Goal: Information Seeking & Learning: Learn about a topic

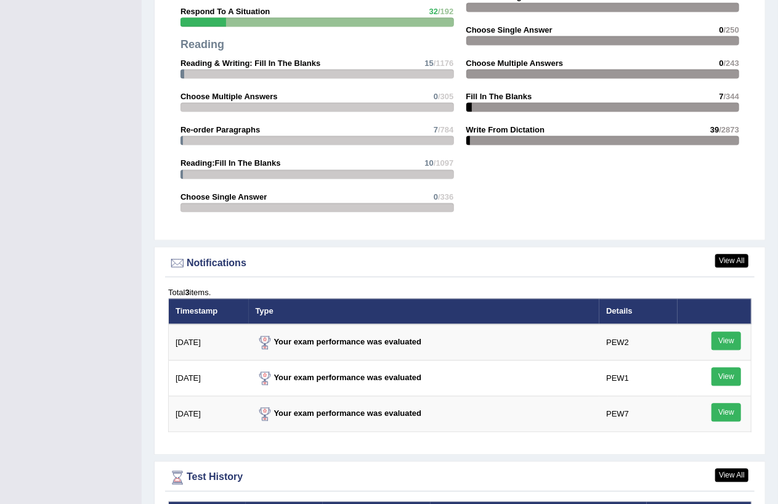
scroll to position [1611, 0]
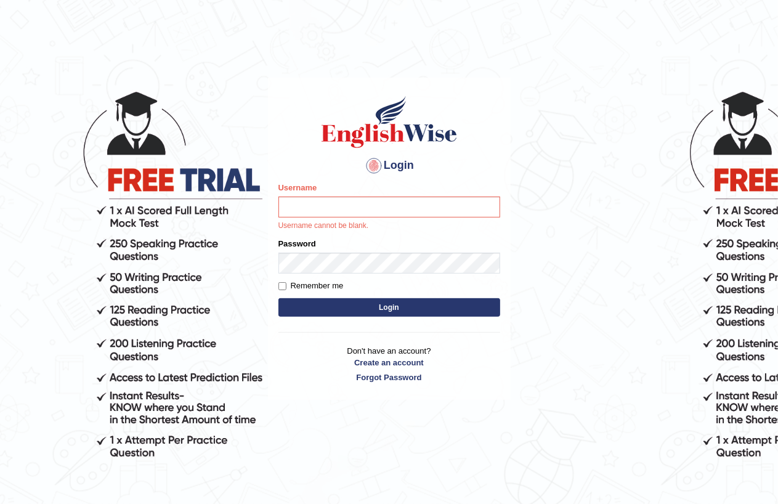
drag, startPoint x: 347, startPoint y: 186, endPoint x: 347, endPoint y: 211, distance: 25.3
click at [347, 193] on div "Username Username cannot be blank." at bounding box center [389, 207] width 222 height 50
click at [347, 211] on input "Username" at bounding box center [389, 207] width 222 height 21
type input "thamk"
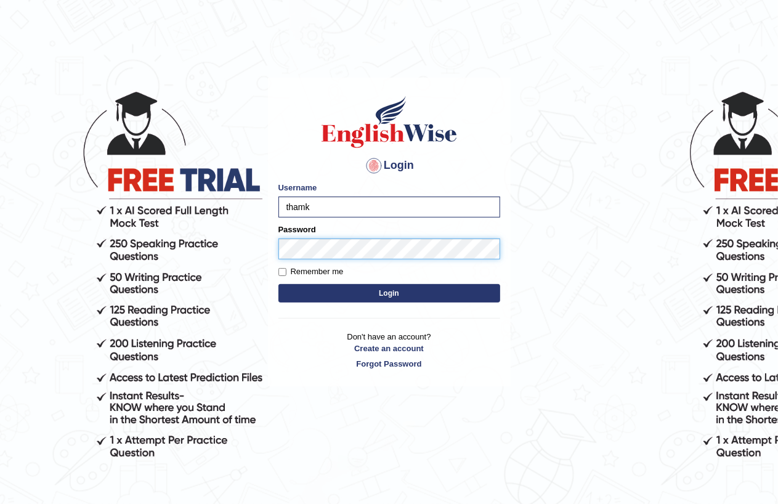
click at [278, 284] on button "Login" at bounding box center [389, 293] width 222 height 18
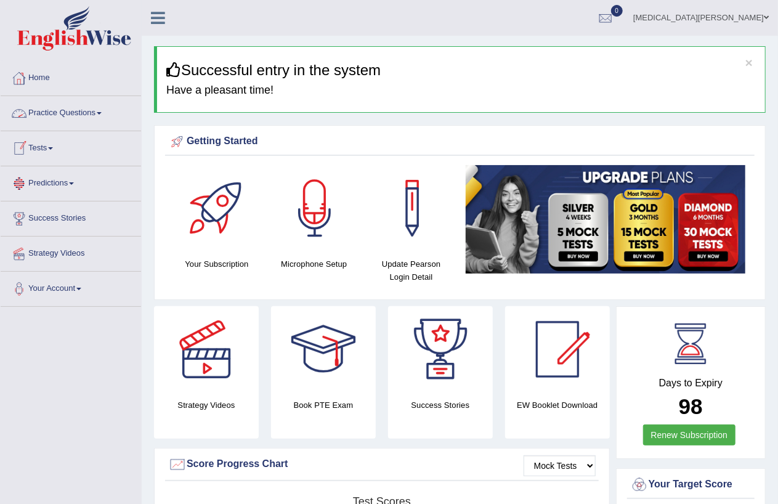
click at [47, 147] on link "Tests" at bounding box center [71, 146] width 140 height 31
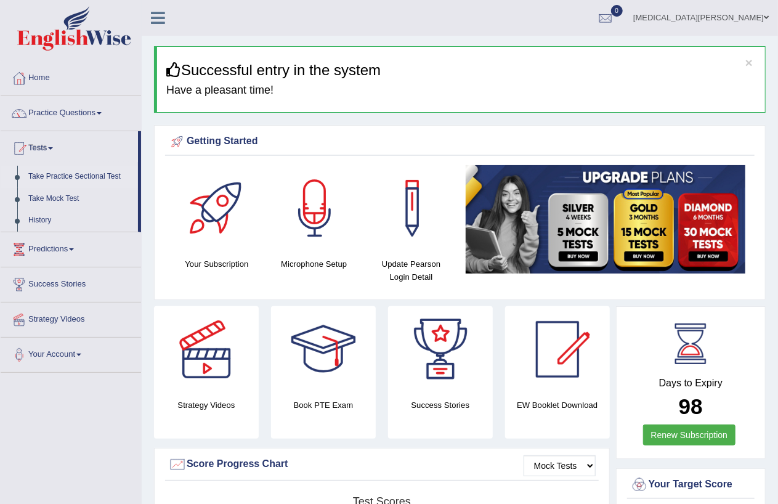
click at [81, 174] on link "Take Practice Sectional Test" at bounding box center [80, 177] width 115 height 22
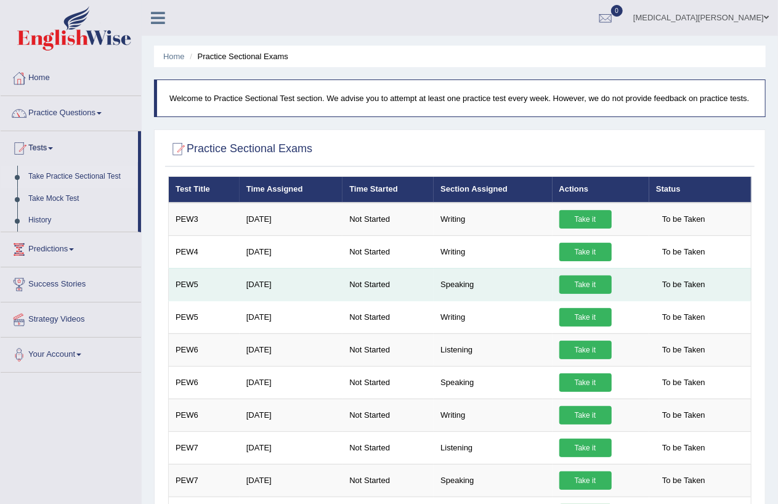
click at [582, 282] on link "Take it" at bounding box center [585, 284] width 52 height 18
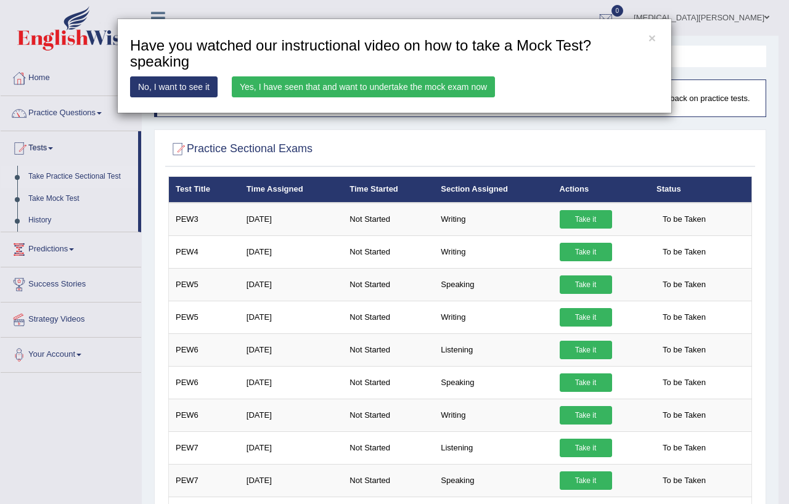
click at [425, 81] on link "Yes, I have seen that and want to undertake the mock exam now" at bounding box center [363, 86] width 263 height 21
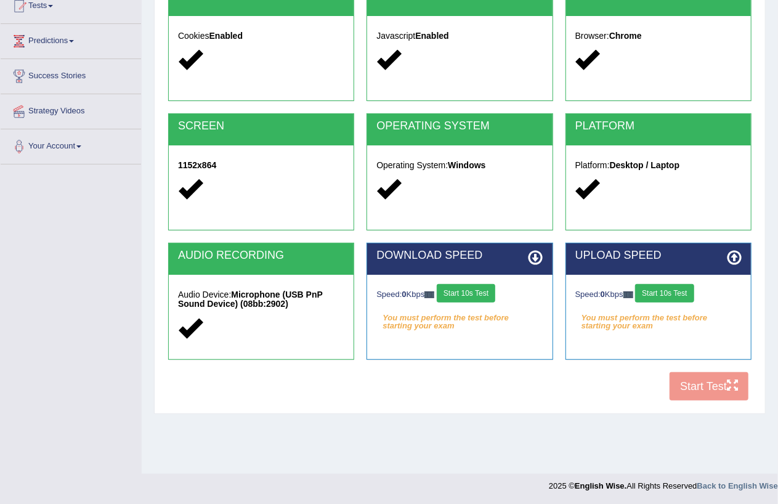
click at [471, 288] on button "Start 10s Test" at bounding box center [466, 293] width 59 height 18
click at [660, 293] on button "Start 10s Test" at bounding box center [664, 293] width 59 height 18
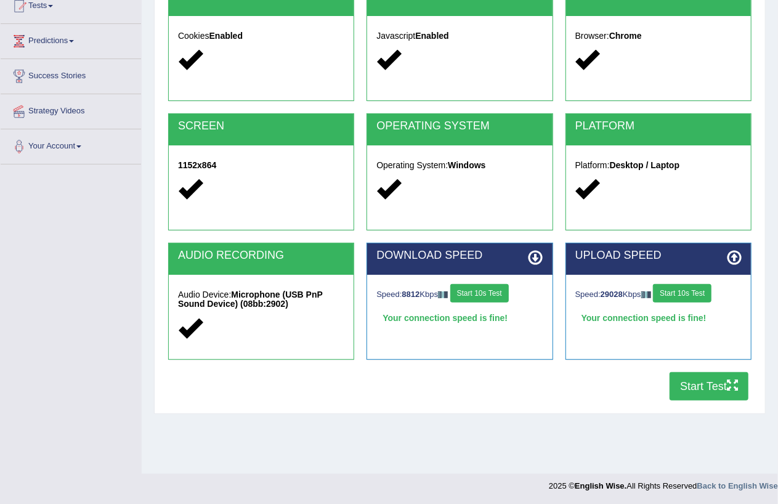
click at [723, 390] on button "Start Test" at bounding box center [709, 386] width 79 height 28
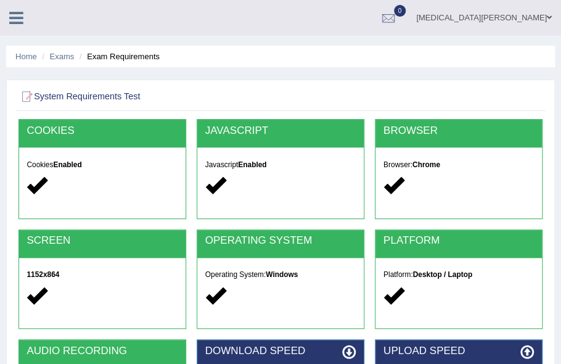
click at [20, 17] on icon at bounding box center [16, 18] width 14 height 16
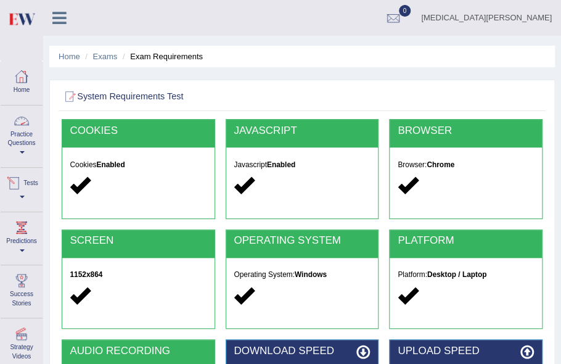
click at [23, 148] on link "Practice Questions" at bounding box center [22, 134] width 42 height 58
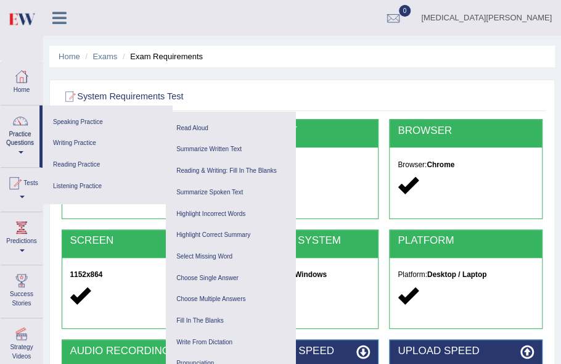
click at [340, 20] on ul "Tham Khattri Toggle navigation Username: ThamK Access Type: Online Subscription…" at bounding box center [379, 17] width 362 height 35
click at [15, 128] on div at bounding box center [20, 121] width 18 height 18
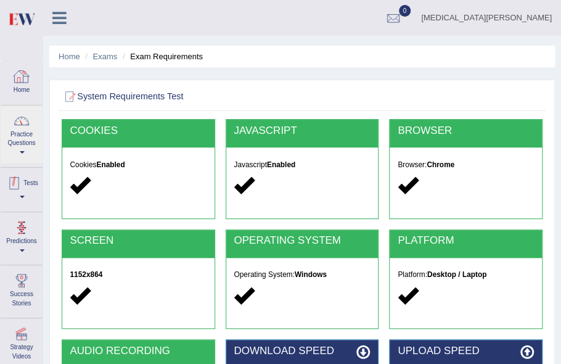
click at [17, 192] on link "Tests" at bounding box center [22, 188] width 42 height 40
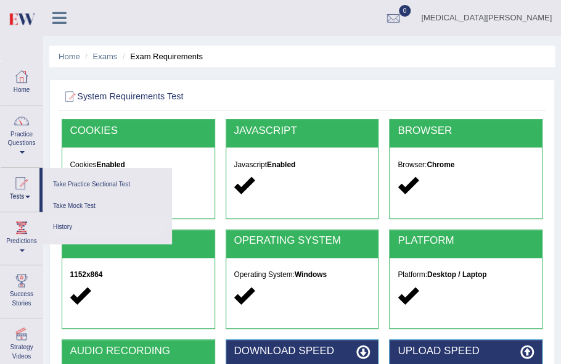
click at [65, 229] on link "History" at bounding box center [107, 227] width 117 height 22
click at [59, 224] on link "History" at bounding box center [107, 227] width 117 height 22
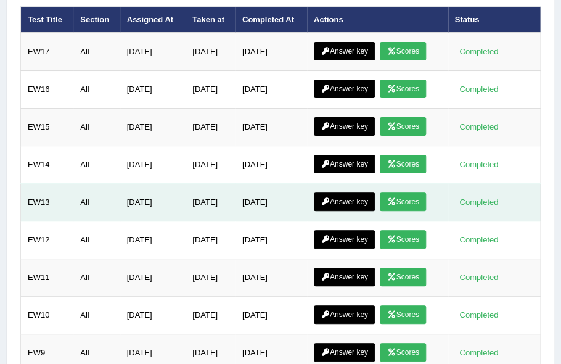
scroll to position [516, 0]
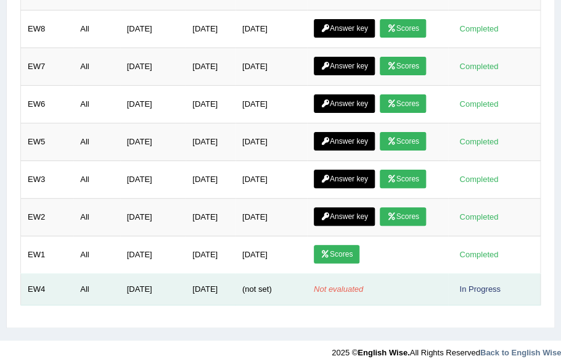
click at [39, 281] on td "EW4" at bounding box center [47, 289] width 53 height 31
click at [479, 282] on div "In Progress" at bounding box center [480, 288] width 51 height 13
click at [284, 286] on td "(not set)" at bounding box center [270, 289] width 71 height 31
click at [372, 274] on td "Not evaluated" at bounding box center [377, 289] width 141 height 31
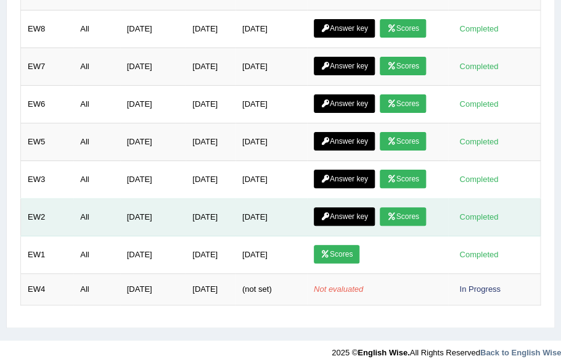
scroll to position [0, 0]
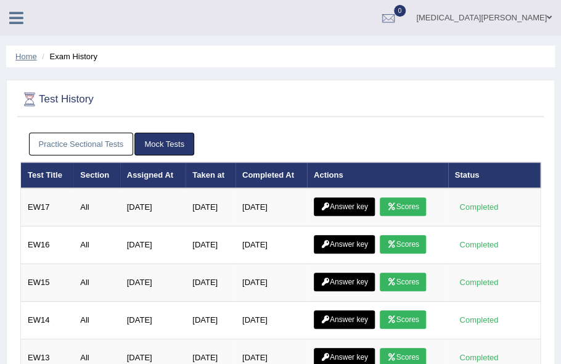
click at [28, 57] on link "Home" at bounding box center [26, 56] width 22 height 9
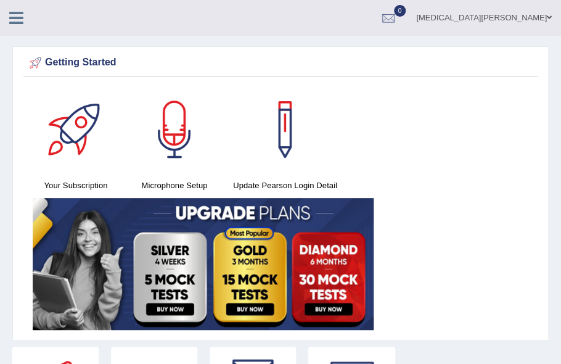
click at [14, 25] on icon at bounding box center [16, 18] width 14 height 16
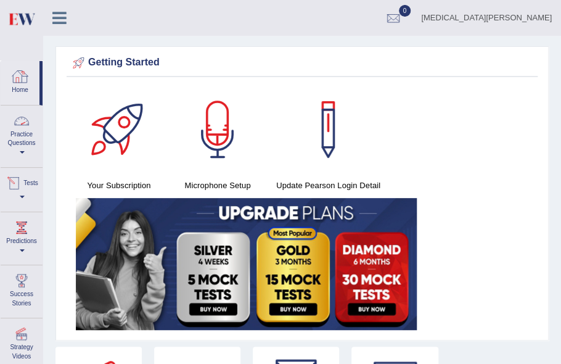
click at [17, 127] on div at bounding box center [21, 121] width 18 height 18
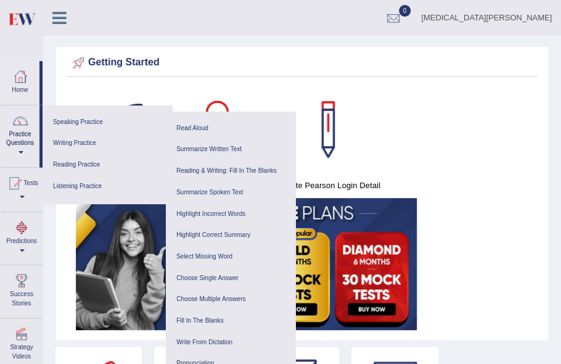
click at [13, 191] on link "Tests" at bounding box center [22, 188] width 42 height 40
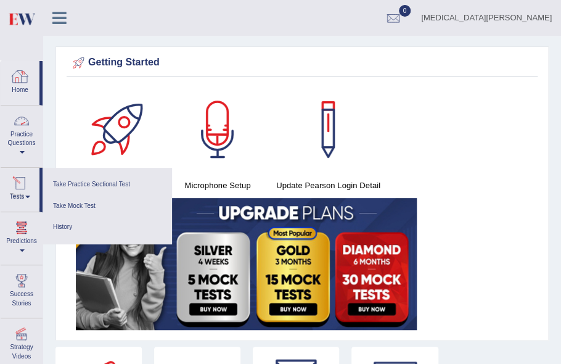
click at [20, 153] on span at bounding box center [22, 152] width 5 height 2
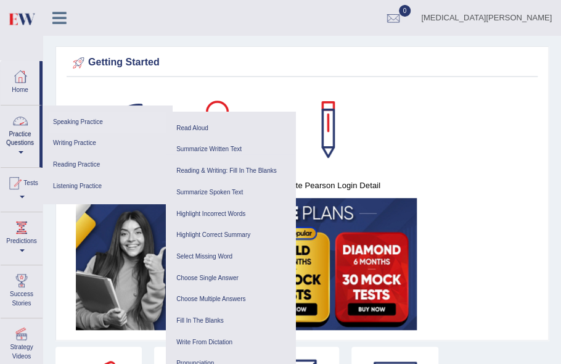
click at [83, 121] on link "Speaking Practice" at bounding box center [107, 123] width 117 height 22
click at [22, 150] on link "Practice Questions" at bounding box center [20, 134] width 39 height 58
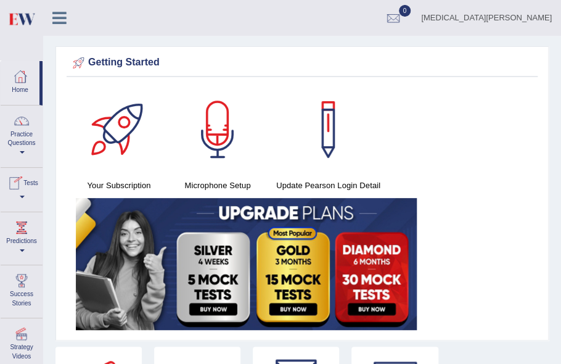
click at [21, 155] on link "Practice Questions" at bounding box center [22, 134] width 42 height 58
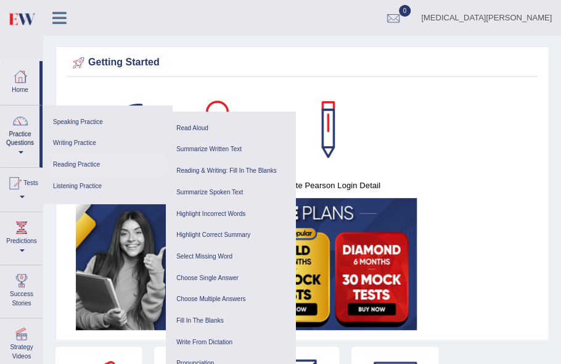
click at [77, 162] on link "Reading Practice" at bounding box center [107, 165] width 117 height 22
click at [76, 135] on link "Writing Practice" at bounding box center [107, 143] width 117 height 22
click at [79, 121] on link "Speaking Practice" at bounding box center [107, 123] width 117 height 22
click at [62, 11] on icon at bounding box center [59, 18] width 14 height 16
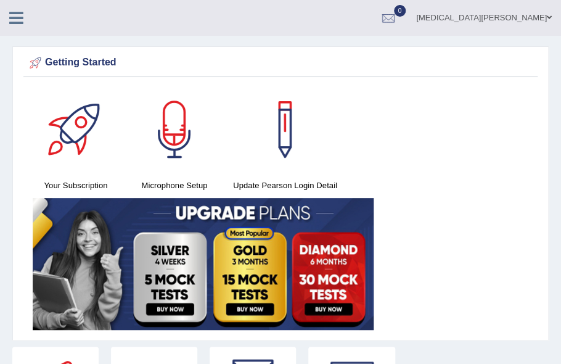
click at [14, 17] on icon at bounding box center [16, 18] width 14 height 16
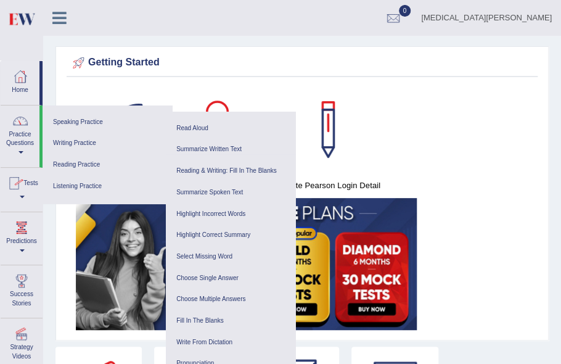
click at [25, 251] on link "Predictions" at bounding box center [22, 236] width 42 height 49
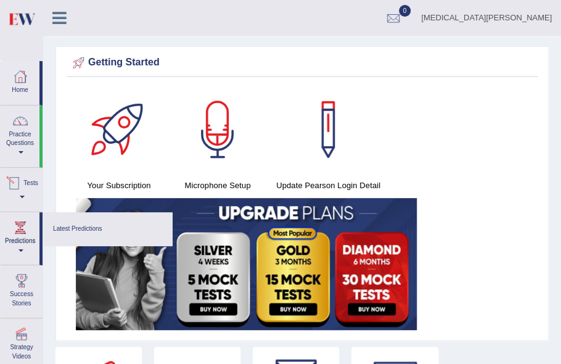
click at [25, 193] on link "Tests" at bounding box center [22, 188] width 42 height 40
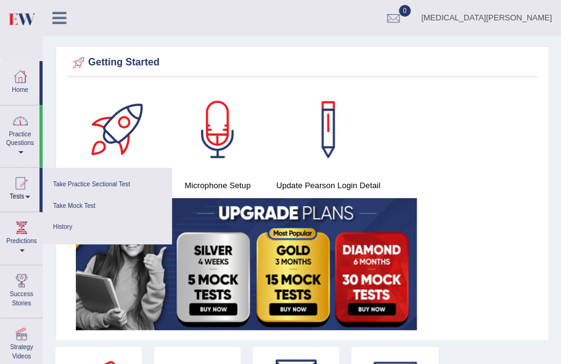
click at [18, 142] on link "Practice Questions" at bounding box center [20, 134] width 39 height 58
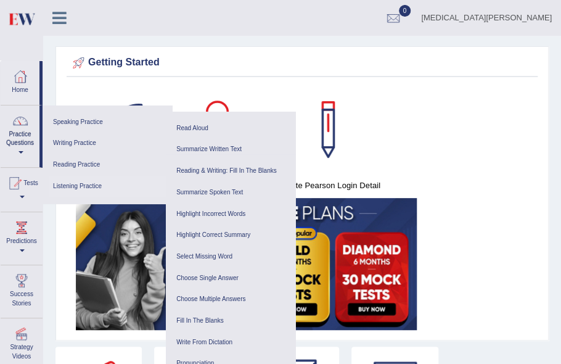
click at [74, 185] on link "Listening Practice" at bounding box center [107, 187] width 117 height 22
click at [81, 119] on link "Speaking Practice" at bounding box center [107, 123] width 117 height 22
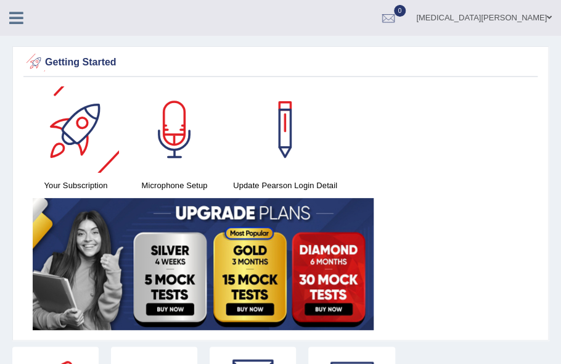
click at [23, 28] on div "[MEDICAL_DATA][PERSON_NAME] Toggle navigation Username: ThamK Access Type: Onli…" at bounding box center [280, 18] width 561 height 36
click at [15, 22] on icon at bounding box center [16, 18] width 14 height 16
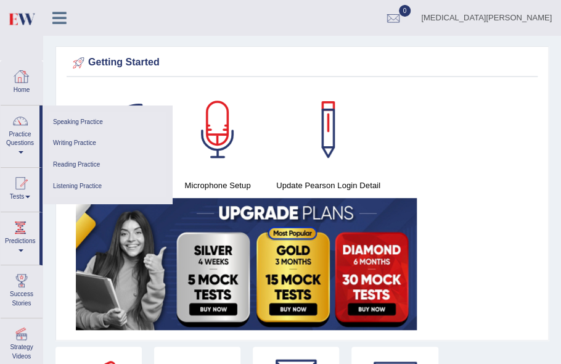
click at [70, 117] on link "Speaking Practice" at bounding box center [107, 123] width 117 height 22
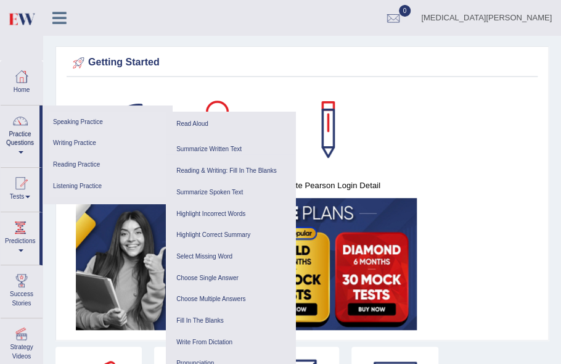
click at [70, 117] on link "Speaking Practice" at bounding box center [107, 123] width 117 height 22
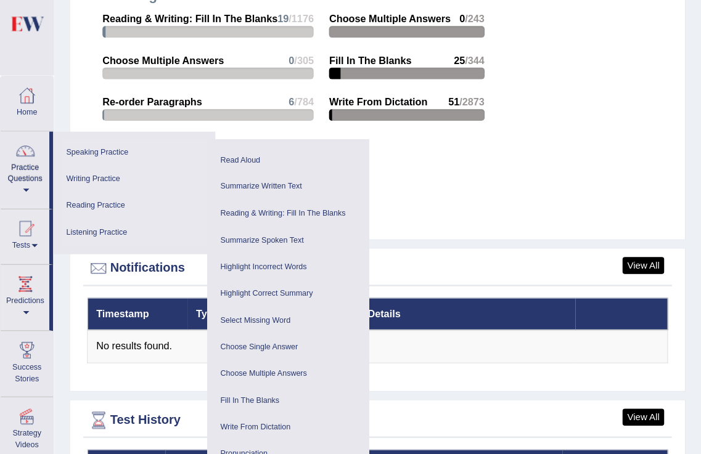
scroll to position [1580, 0]
